Goal: Complete application form

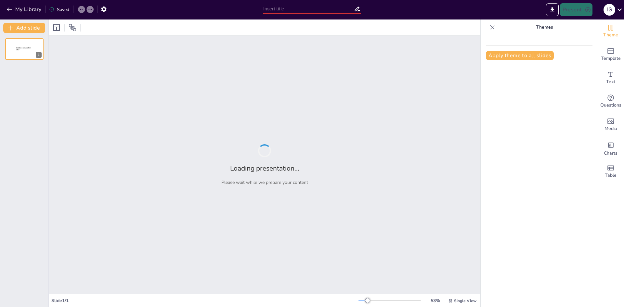
type input "Intervención Integral: Atención y Concentración en el Aula para Niños de 8 a 10…"
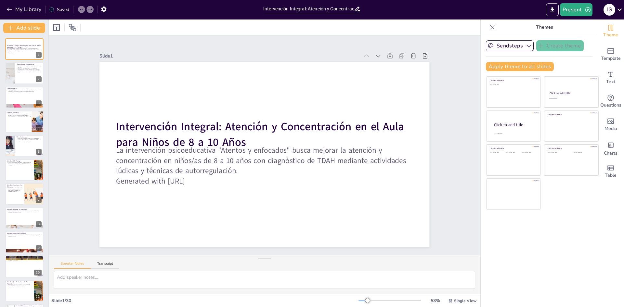
checkbox input "true"
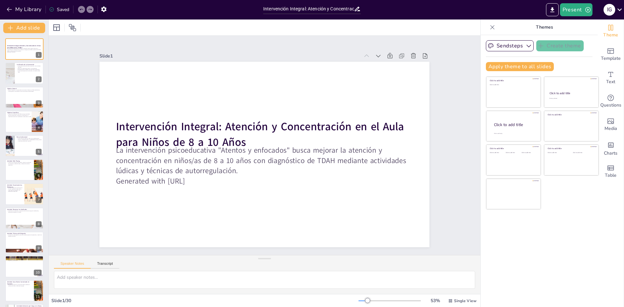
checkbox input "true"
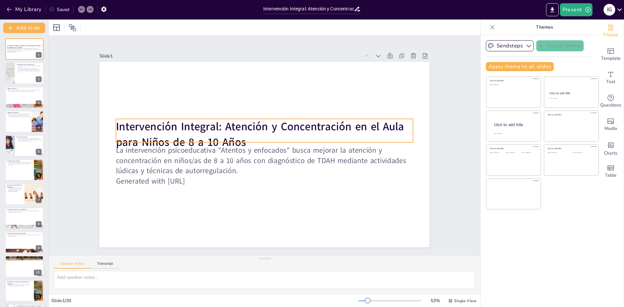
checkbox input "true"
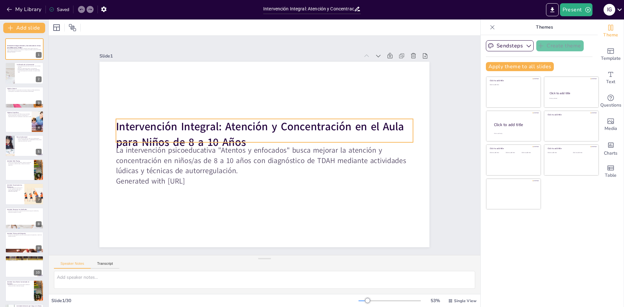
checkbox input "true"
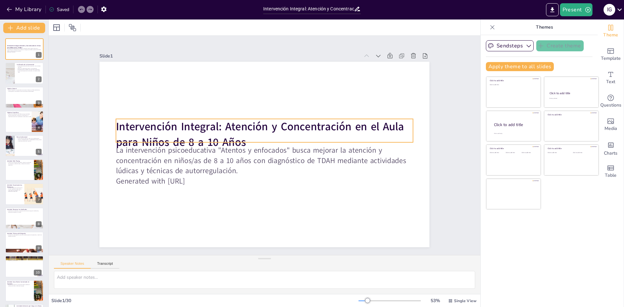
checkbox input "true"
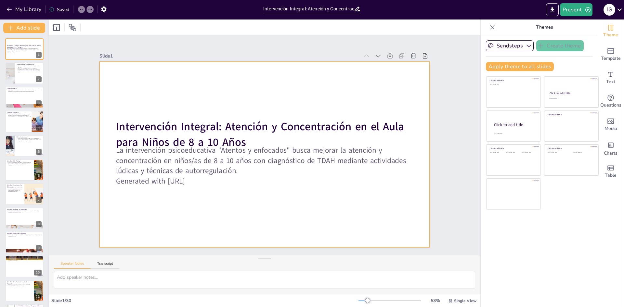
checkbox input "true"
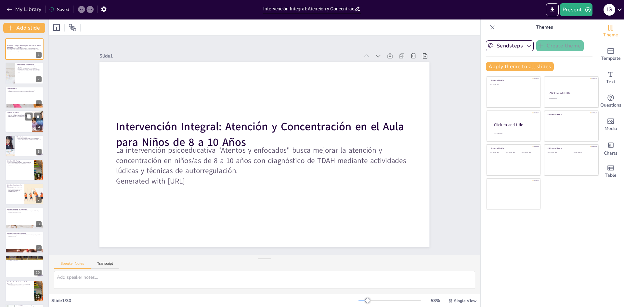
checkbox input "true"
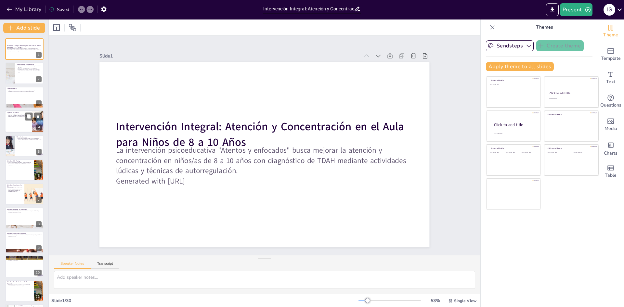
checkbox input "true"
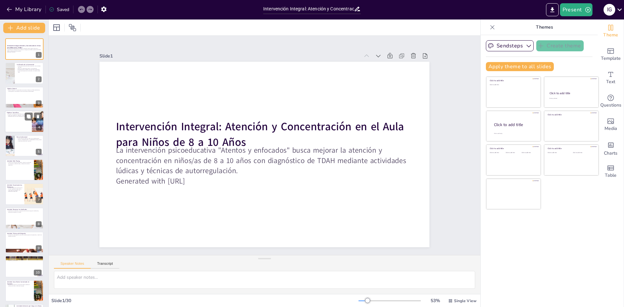
checkbox input "true"
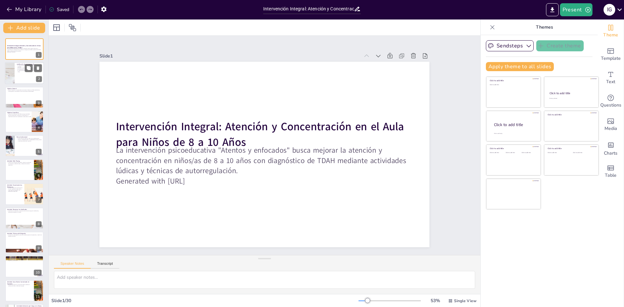
checkbox input "true"
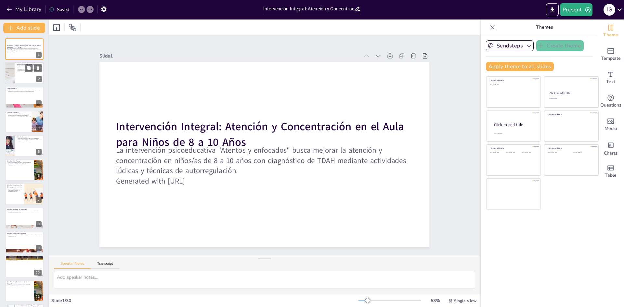
checkbox input "true"
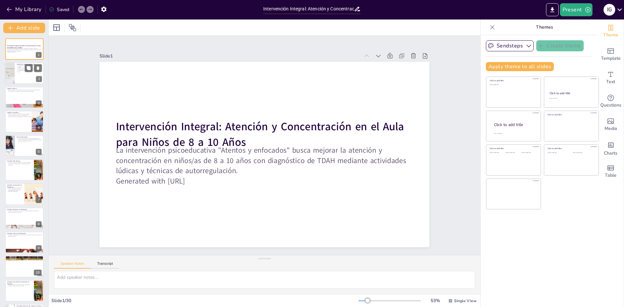
checkbox input "true"
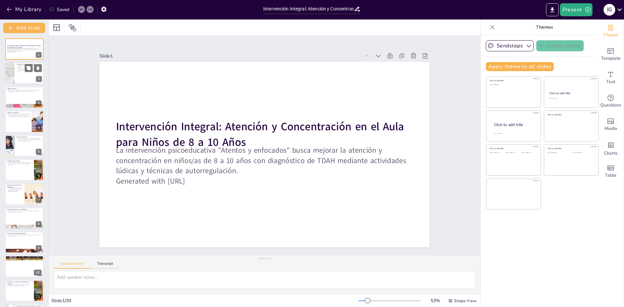
checkbox input "true"
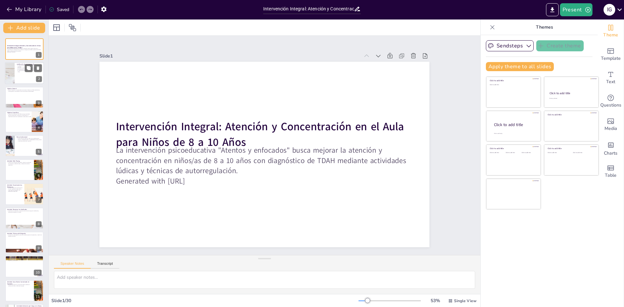
checkbox input "true"
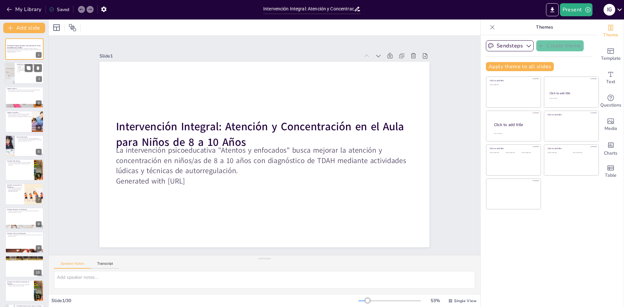
checkbox input "true"
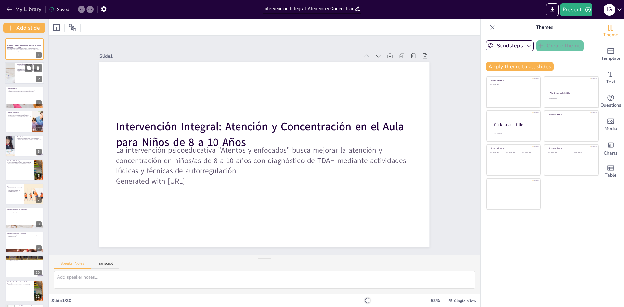
checkbox input "true"
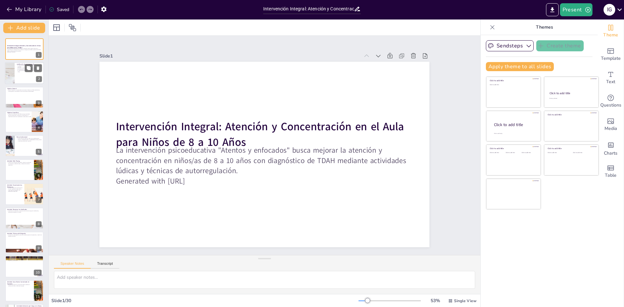
checkbox input "true"
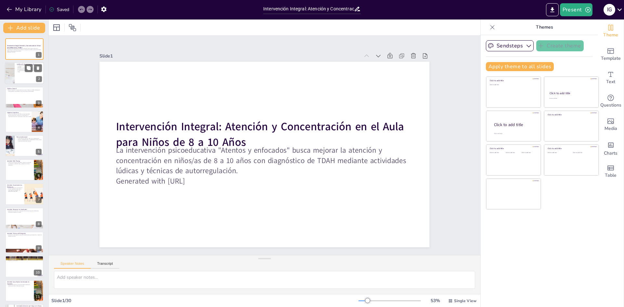
click at [16, 69] on div at bounding box center [24, 73] width 39 height 22
type textarea "La intervención se centra en las características del TDAH, incluyendo la falta …"
checkbox input "true"
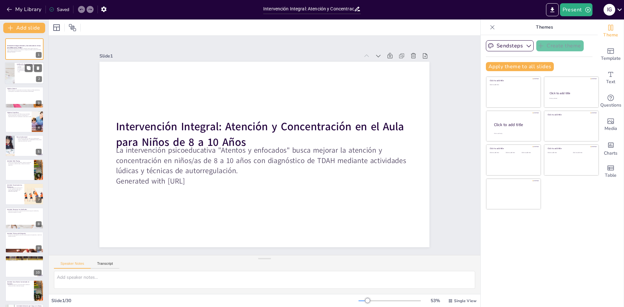
checkbox input "true"
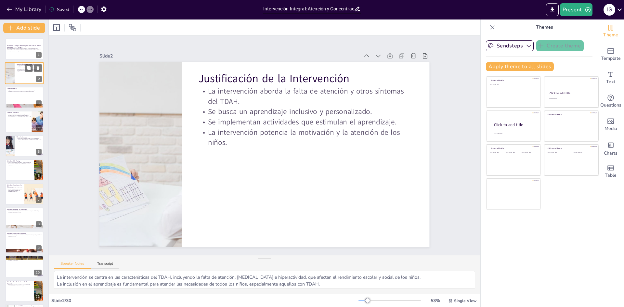
checkbox input "true"
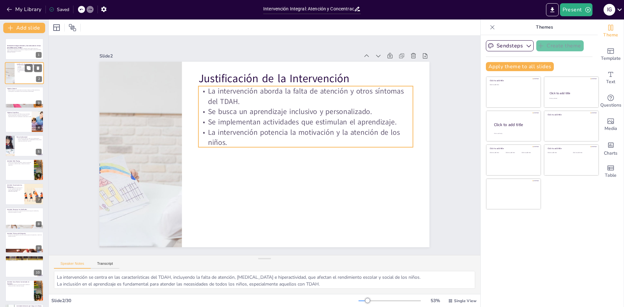
checkbox input "true"
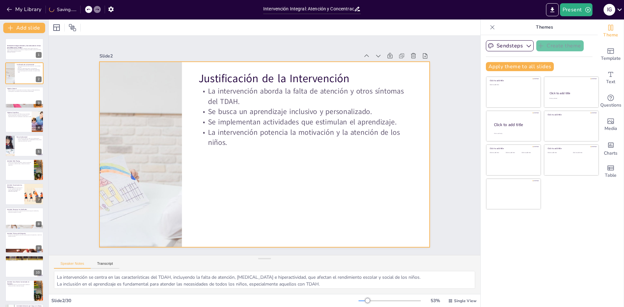
checkbox input "true"
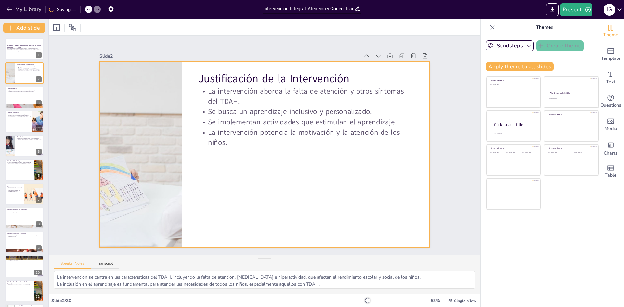
checkbox input "true"
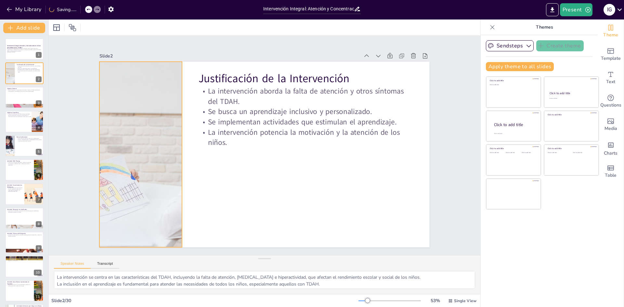
checkbox input "true"
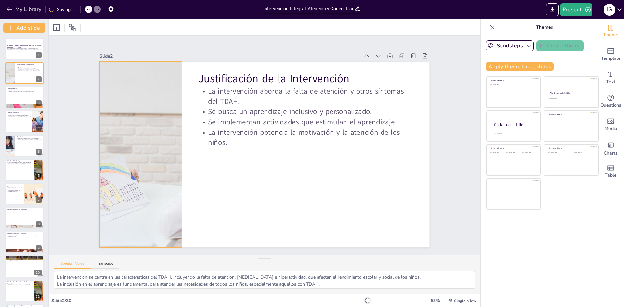
checkbox input "true"
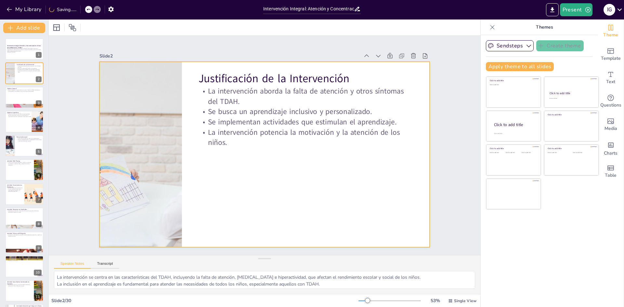
checkbox input "true"
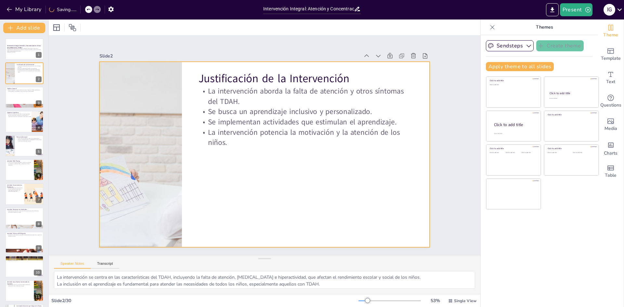
checkbox input "true"
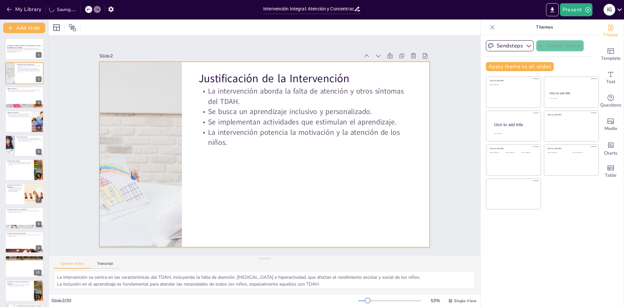
checkbox input "true"
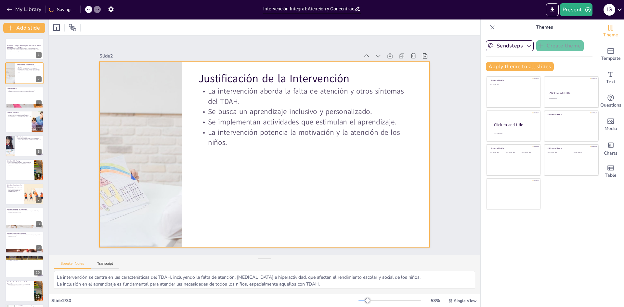
checkbox input "true"
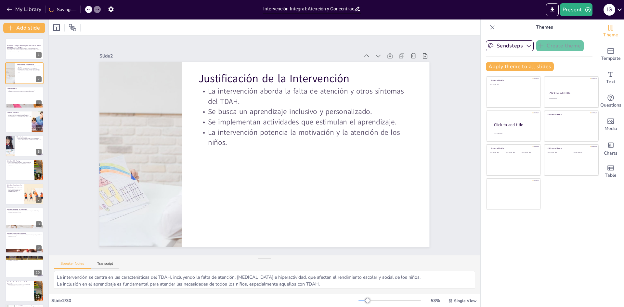
checkbox input "true"
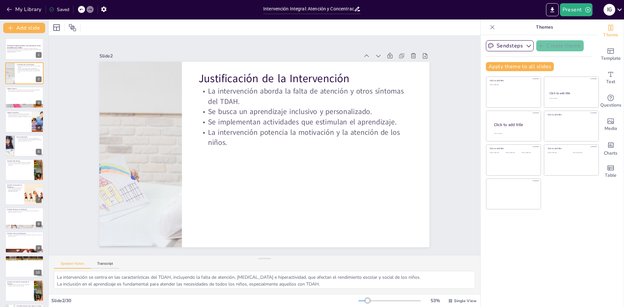
checkbox input "true"
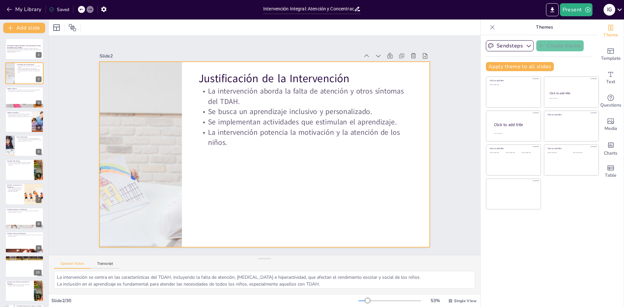
checkbox input "true"
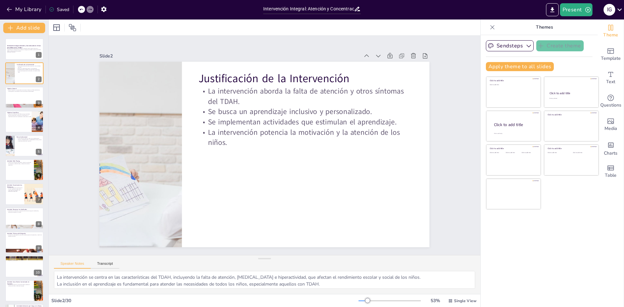
checkbox input "true"
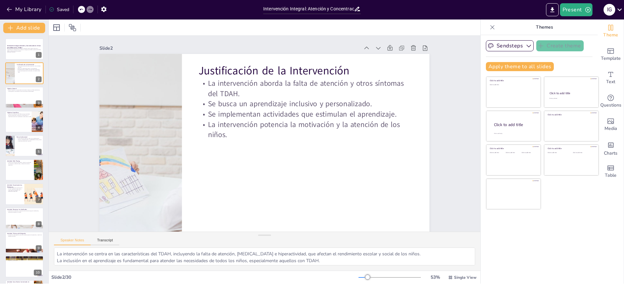
checkbox input "true"
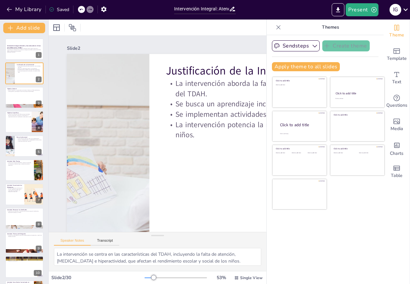
checkbox input "true"
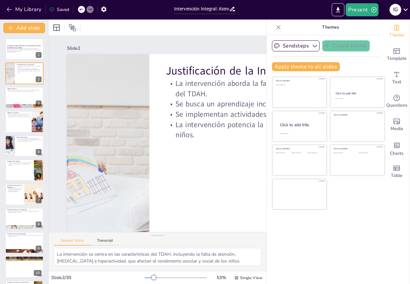
checkbox input "true"
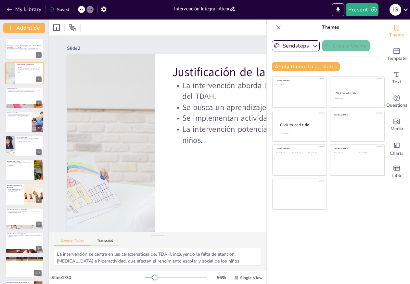
checkbox input "true"
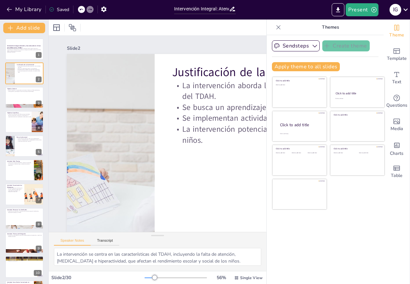
checkbox input "true"
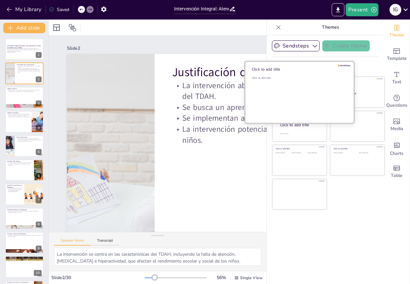
checkbox input "true"
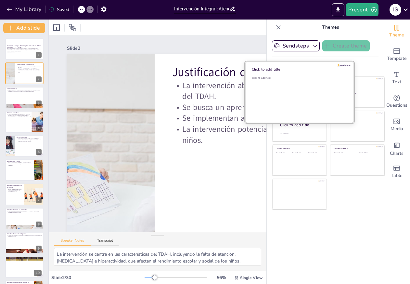
checkbox input "true"
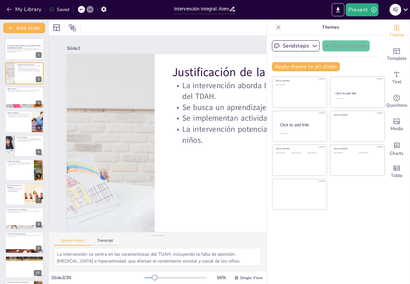
checkbox input "true"
